Goal: Task Accomplishment & Management: Manage account settings

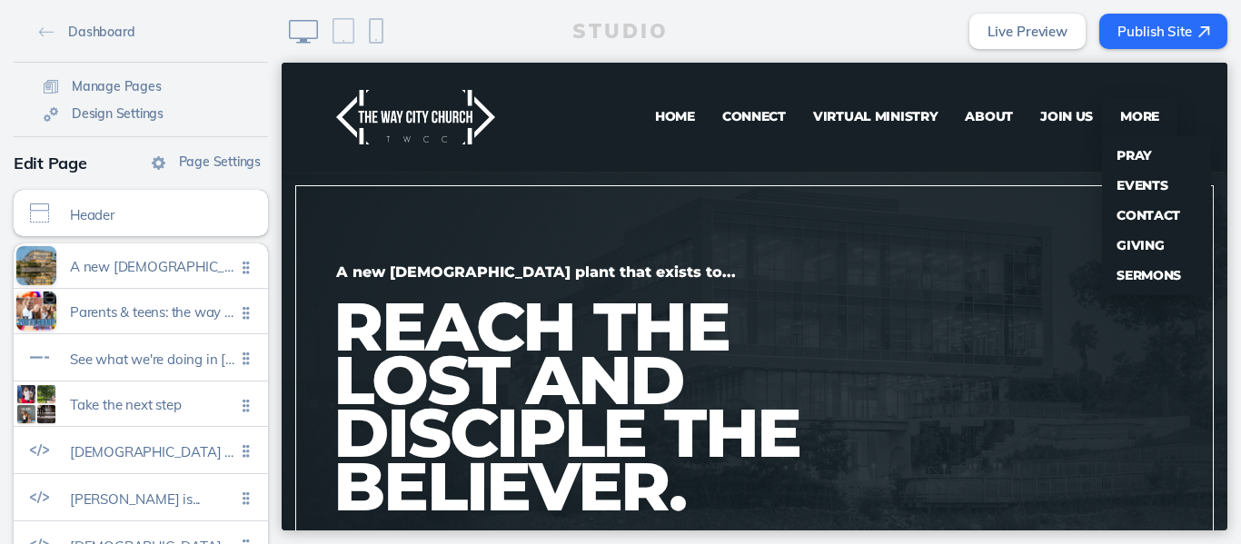
click at [1126, 246] on span "Giving" at bounding box center [1139, 245] width 47 height 16
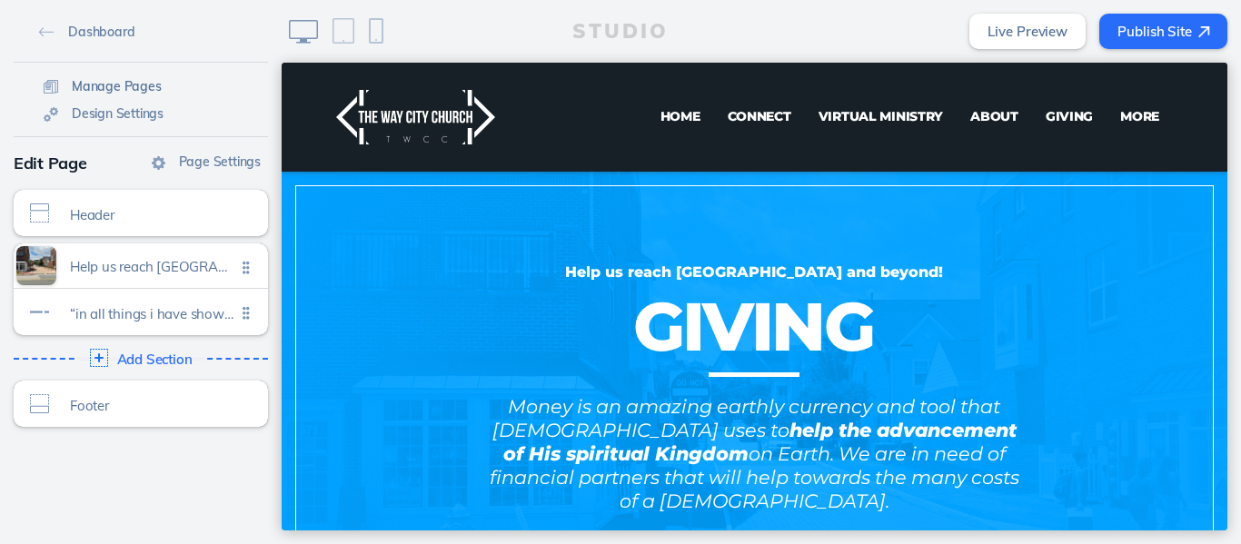
click at [134, 87] on span "Manage Pages" at bounding box center [117, 86] width 90 height 16
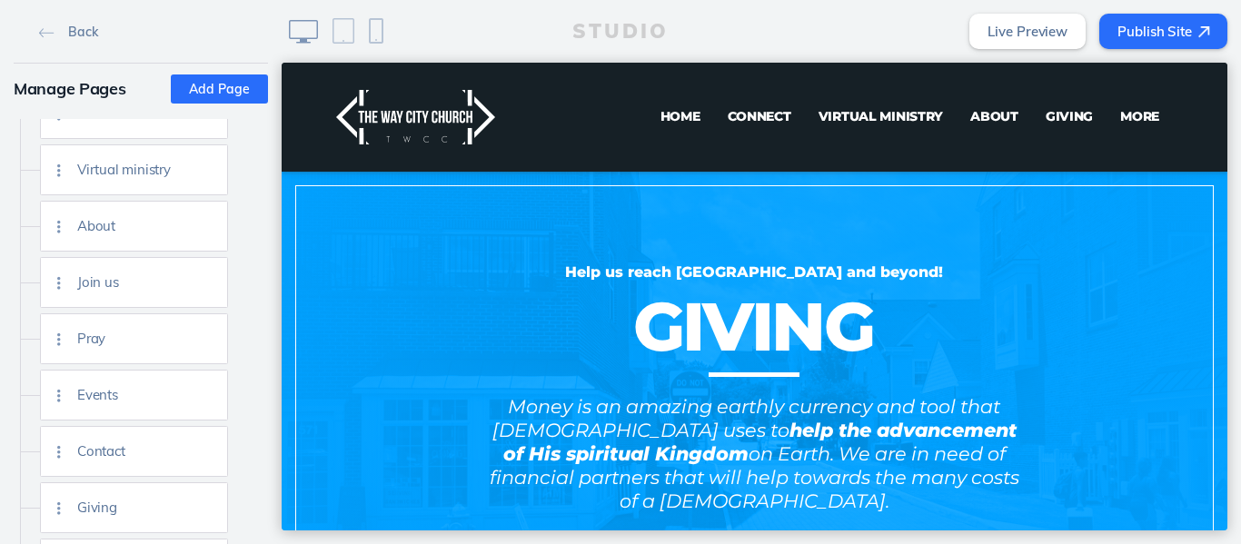
scroll to position [105, 0]
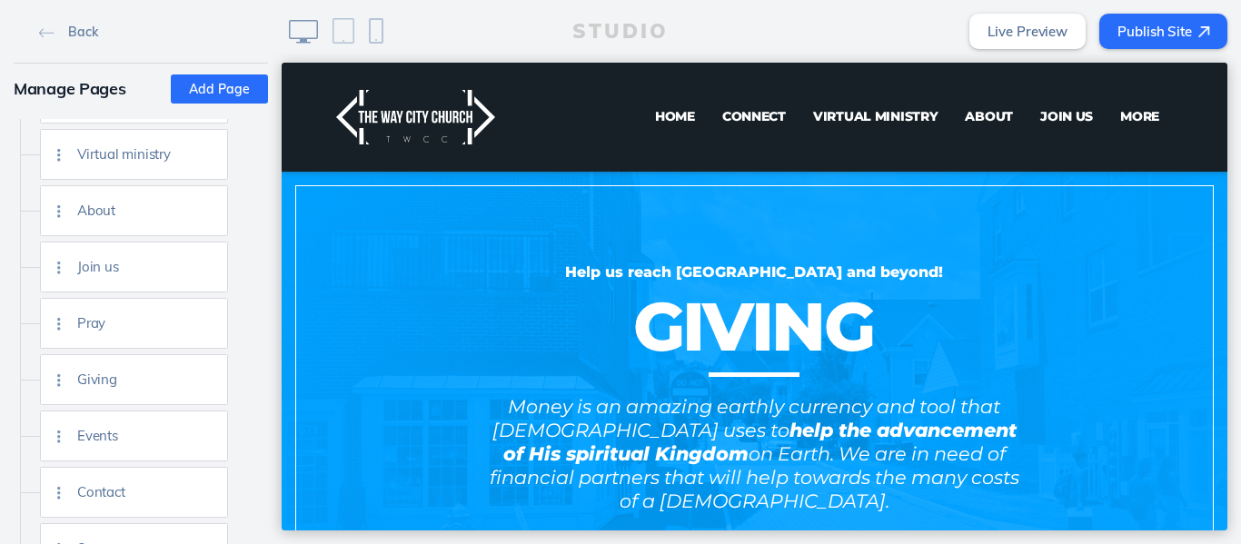
click at [1161, 32] on button "Publish Site" at bounding box center [1163, 31] width 128 height 35
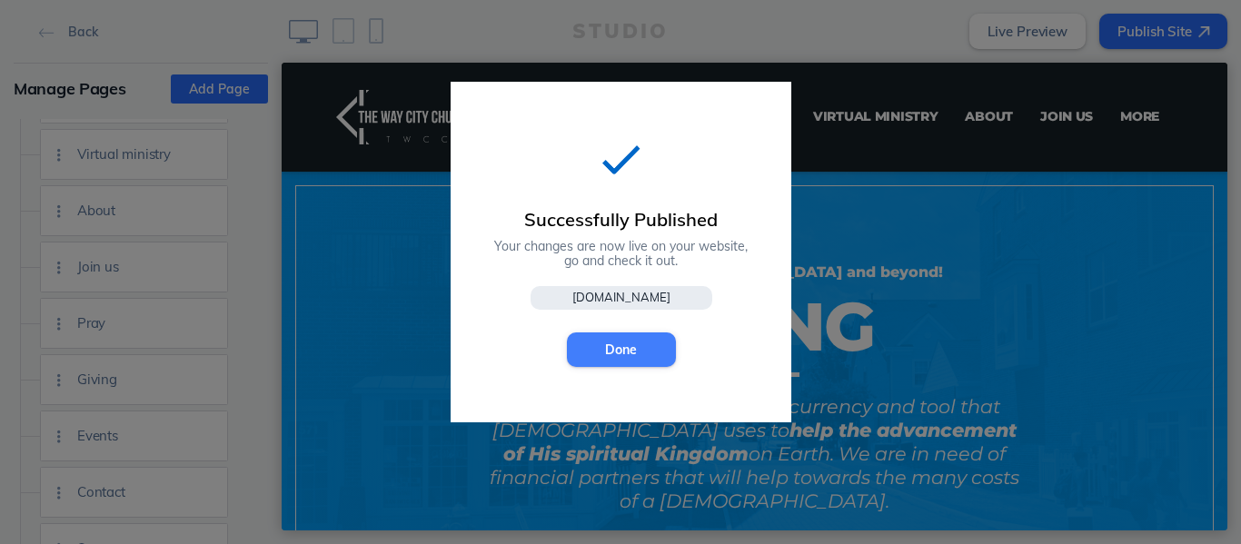
click at [625, 347] on button "Done" at bounding box center [621, 349] width 109 height 35
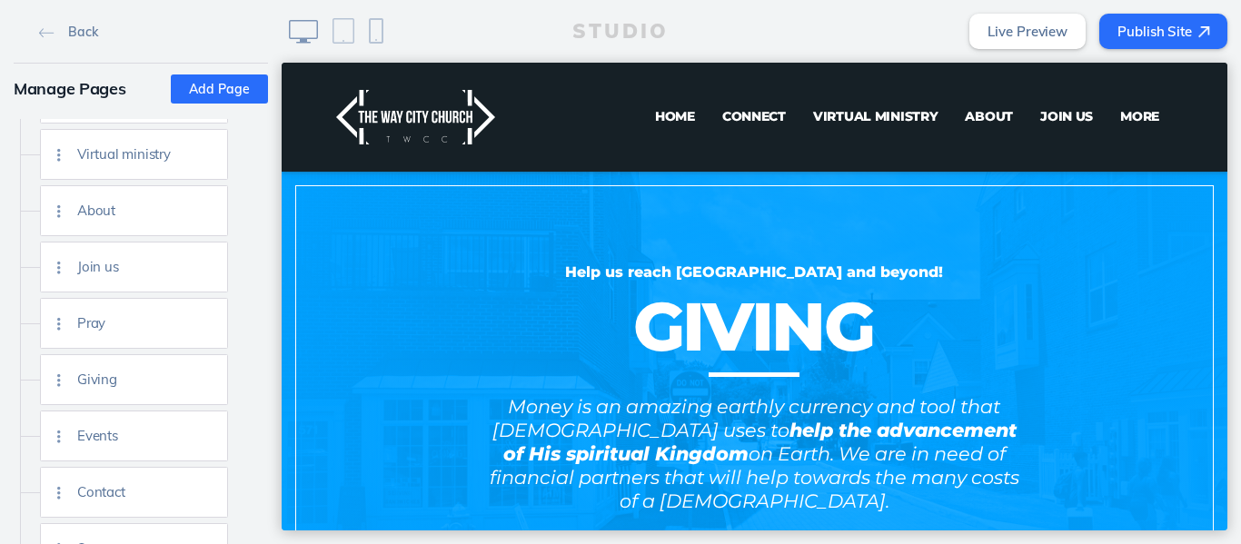
click at [1166, 22] on button "Publish Site" at bounding box center [1163, 31] width 128 height 35
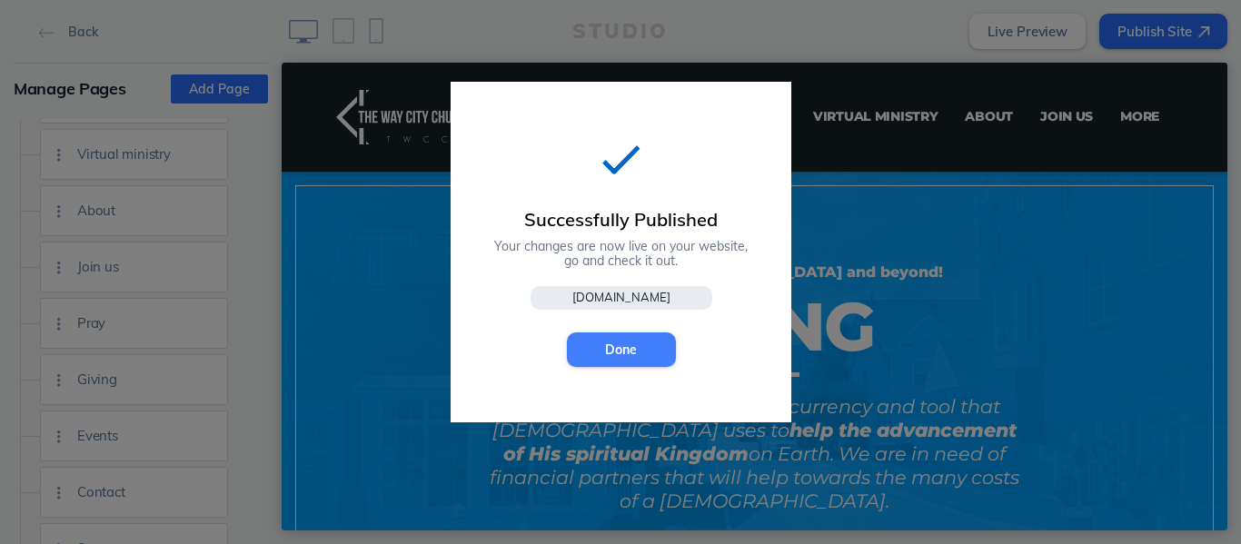
click at [608, 352] on button "Done" at bounding box center [621, 349] width 109 height 35
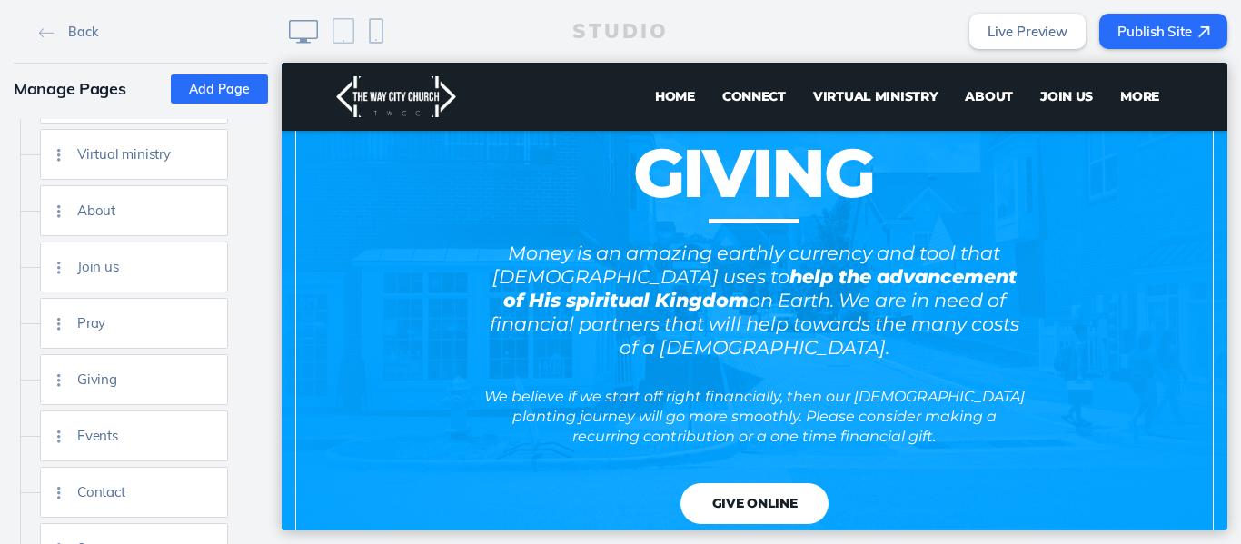
scroll to position [151, 0]
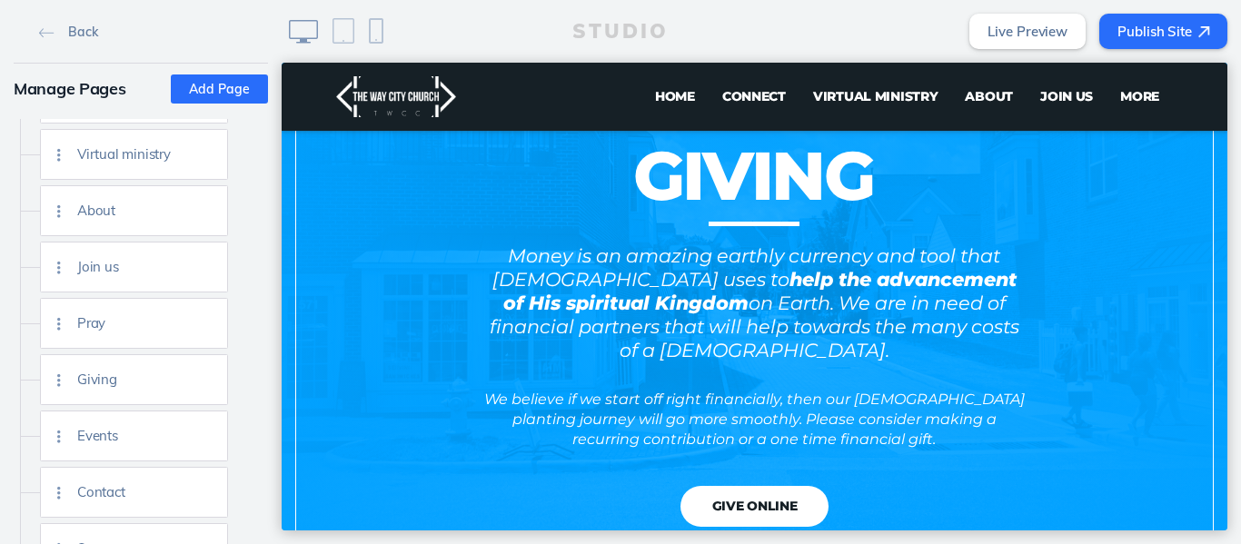
drag, startPoint x: 1219, startPoint y: 185, endPoint x: 1511, endPoint y: 300, distance: 314.1
click at [187, 381] on img at bounding box center [184, 380] width 14 height 14
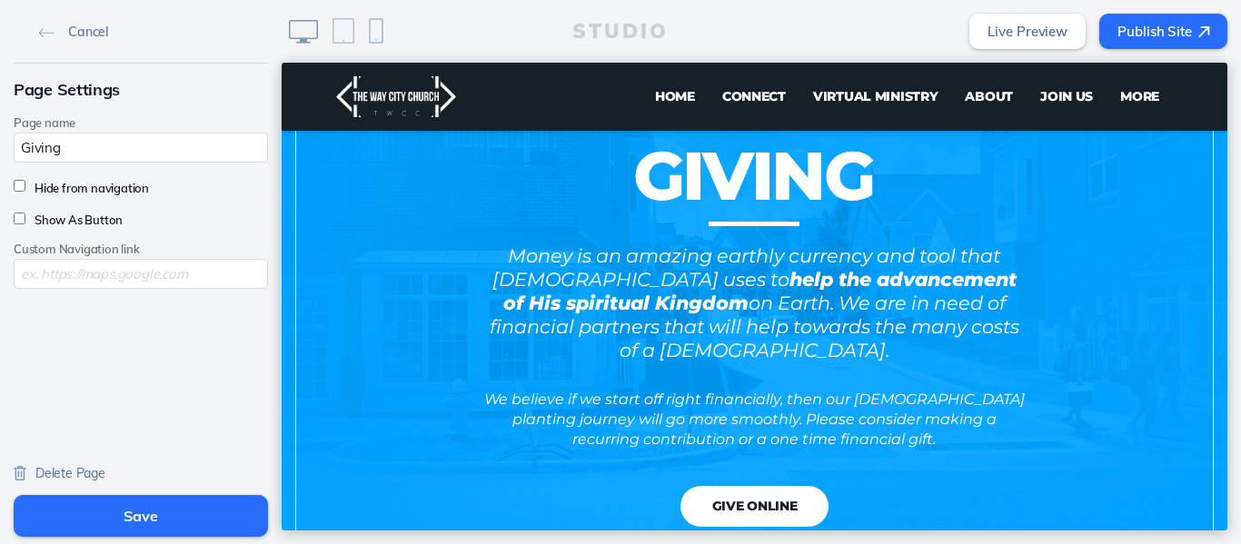
click at [133, 520] on button "Save" at bounding box center [141, 516] width 254 height 42
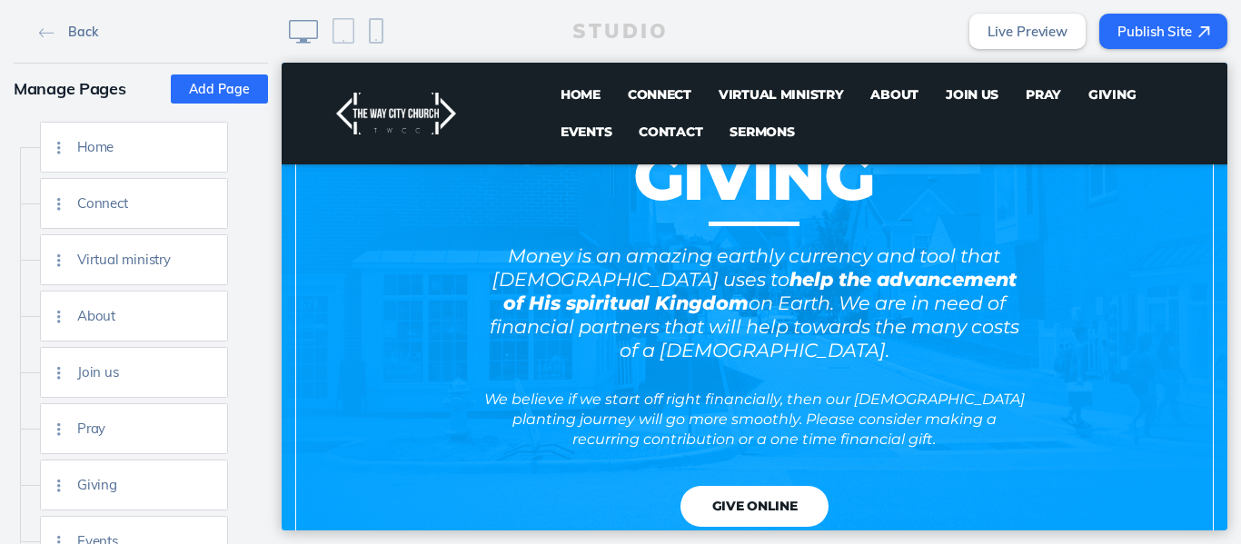
click at [75, 35] on span "Back" at bounding box center [82, 32] width 29 height 16
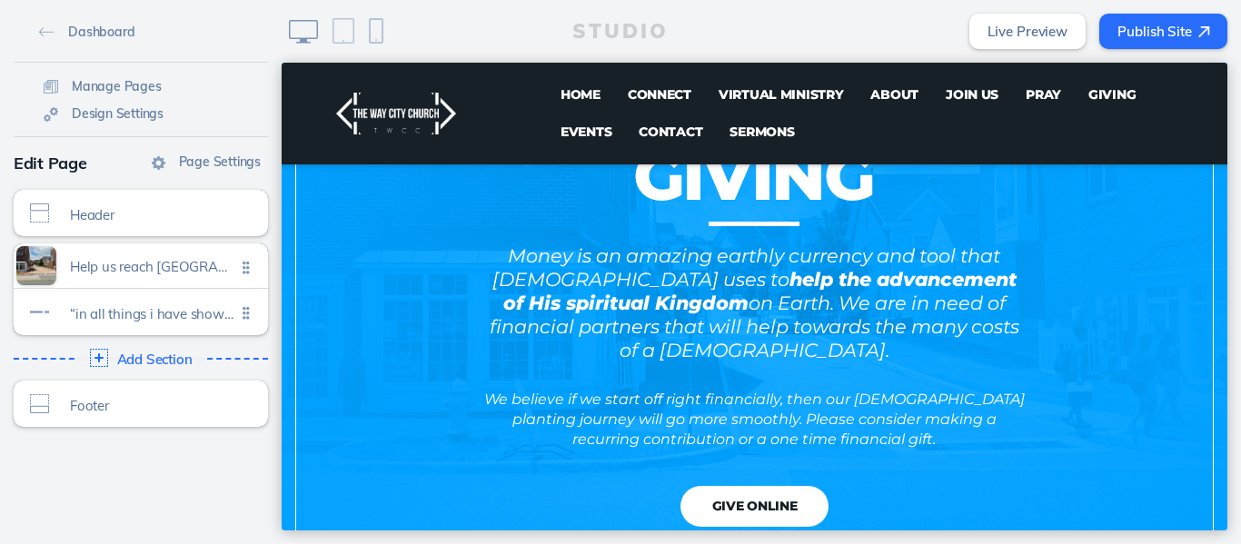
click at [1088, 91] on span "Giving" at bounding box center [1111, 94] width 47 height 16
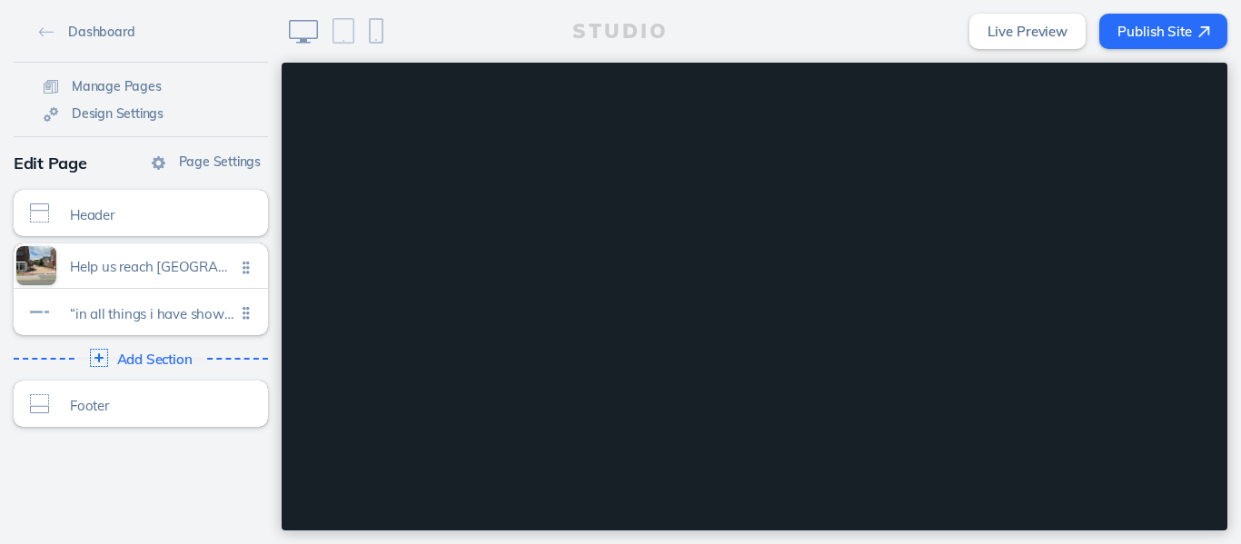
scroll to position [0, 0]
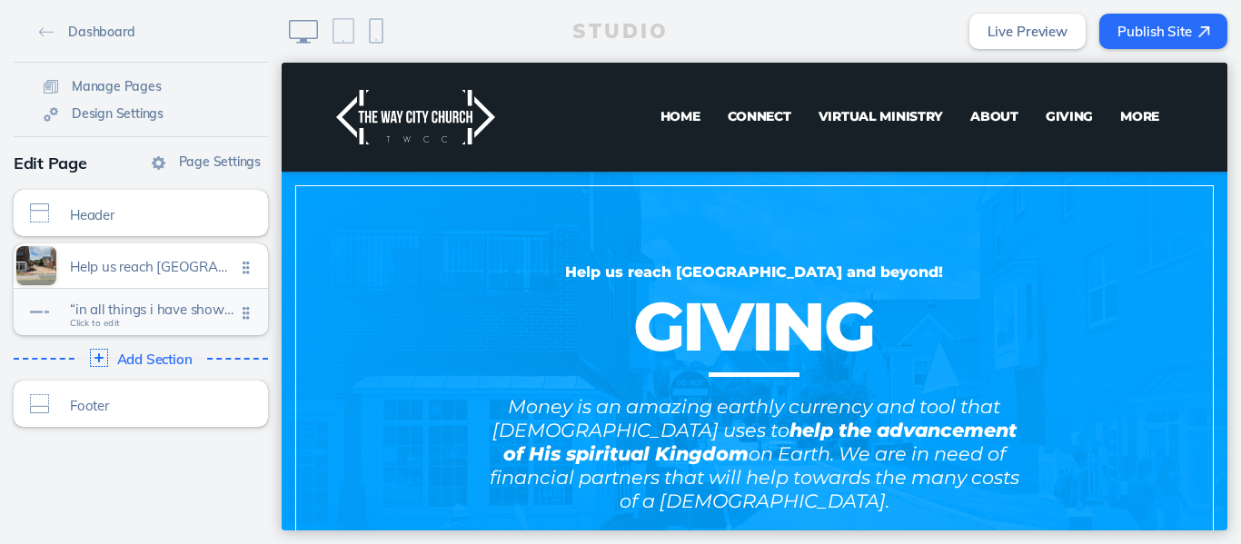
click at [163, 316] on span "“in all things i have shown you that by working hard in this way we must help t…" at bounding box center [152, 309] width 165 height 15
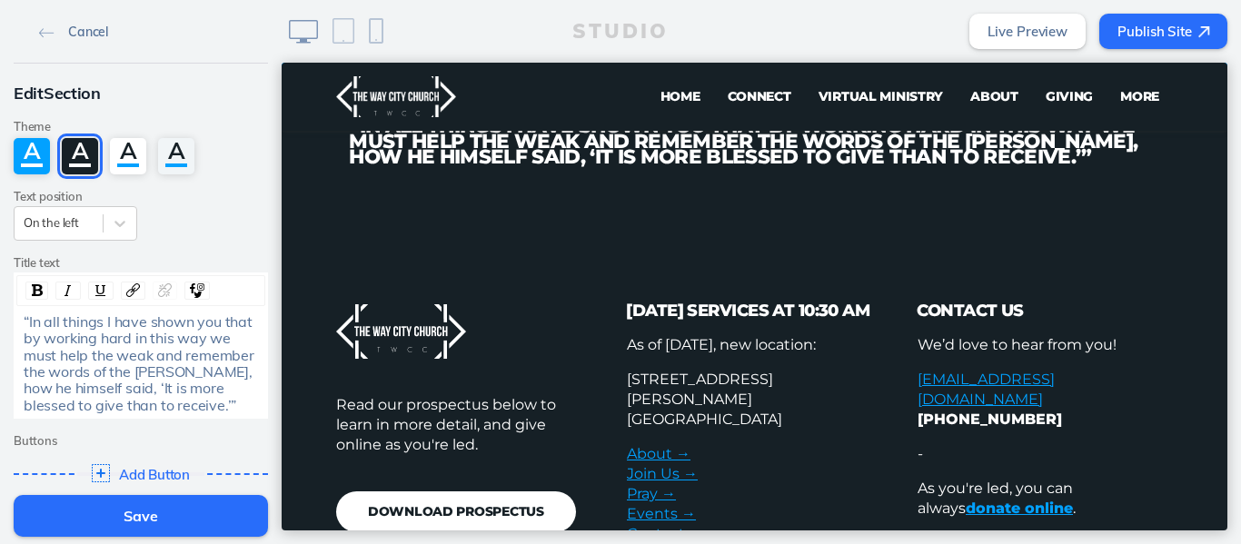
click at [45, 35] on img at bounding box center [46, 33] width 15 height 10
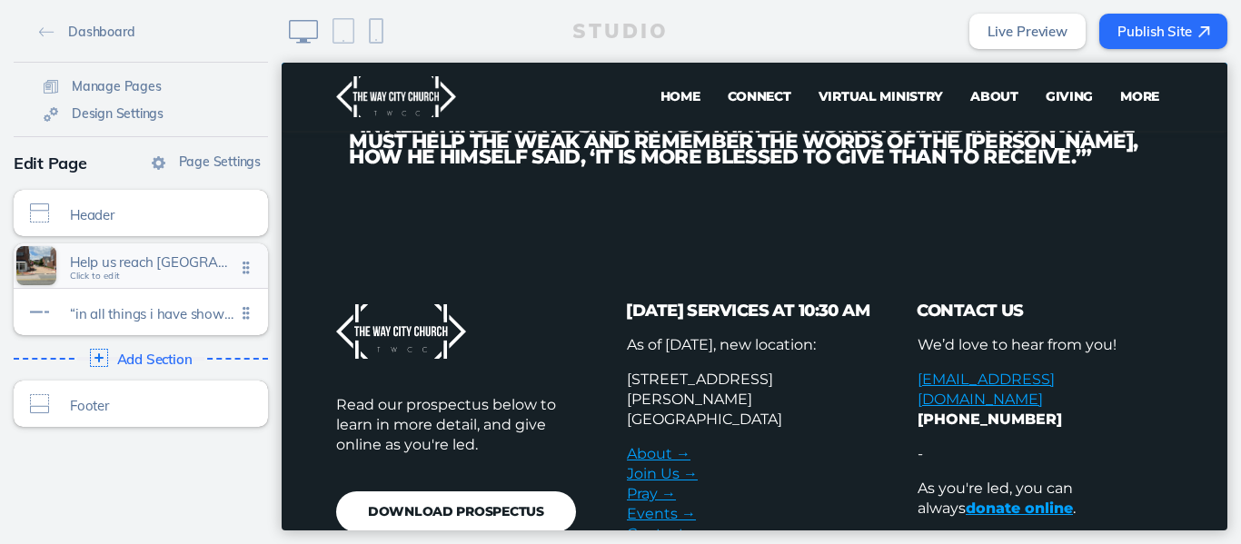
click at [118, 268] on span "Help us reach [GEOGRAPHIC_DATA] and beyond!" at bounding box center [152, 261] width 165 height 15
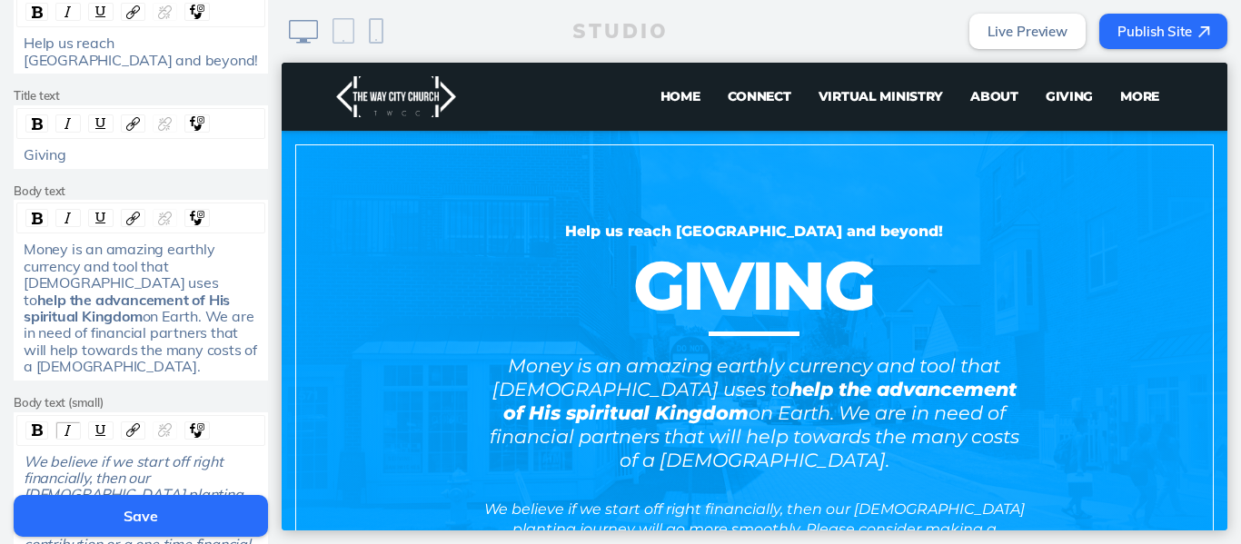
scroll to position [401, 0]
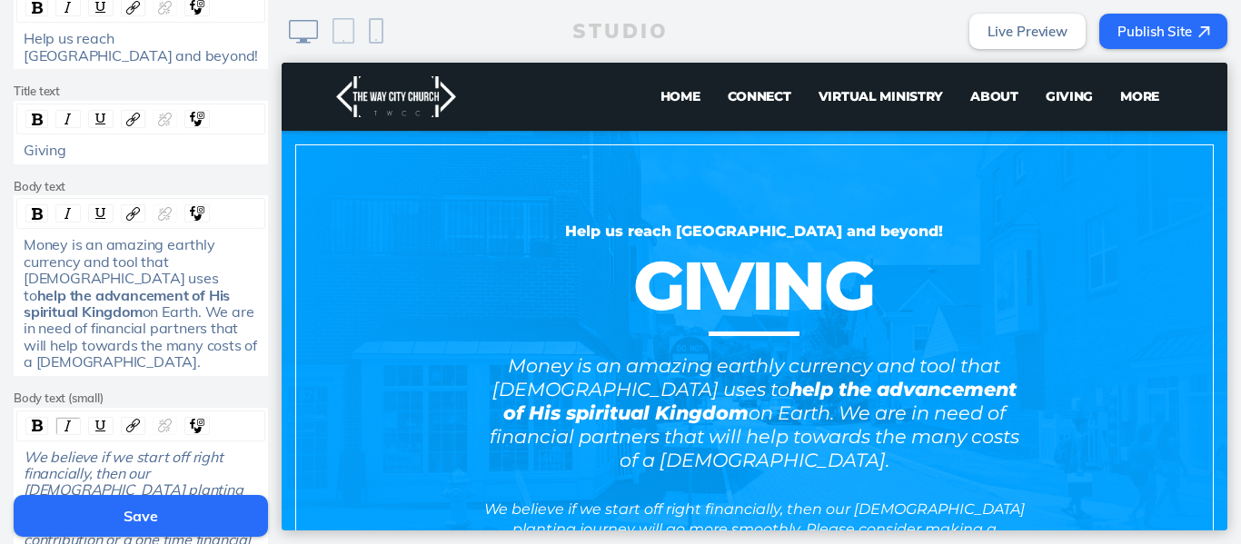
drag, startPoint x: 273, startPoint y: 134, endPoint x: 18, endPoint y: 231, distance: 272.8
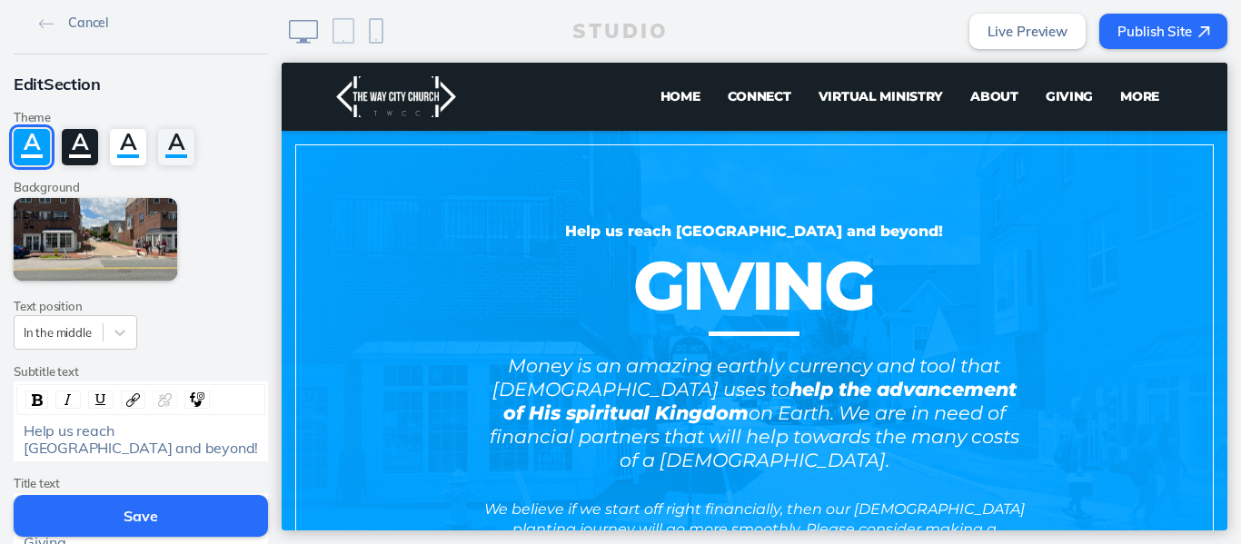
scroll to position [0, 0]
